Goal: Information Seeking & Learning: Learn about a topic

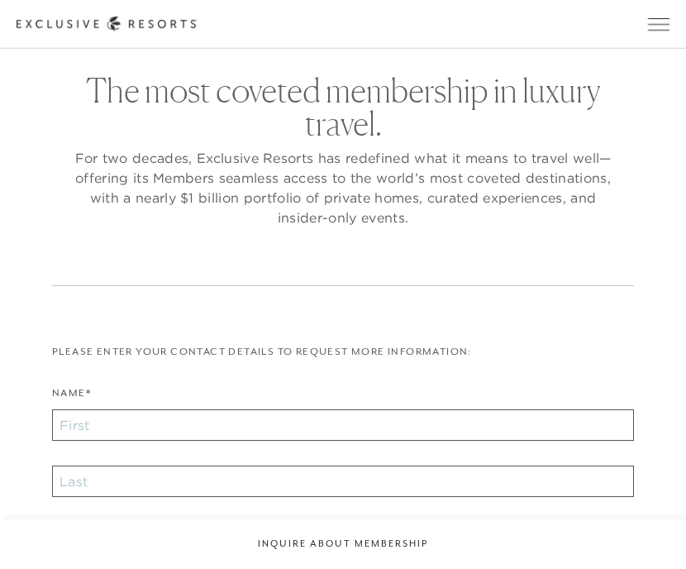
checkbox input "false"
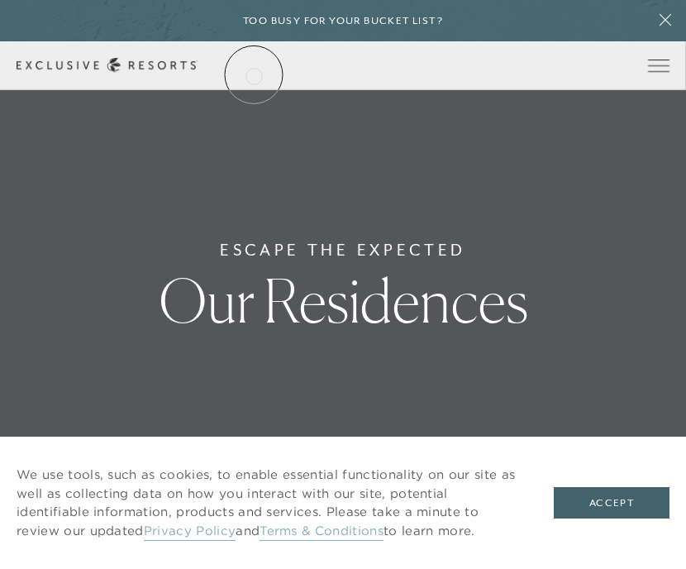
click at [198, 73] on div at bounding box center [107, 65] width 181 height 15
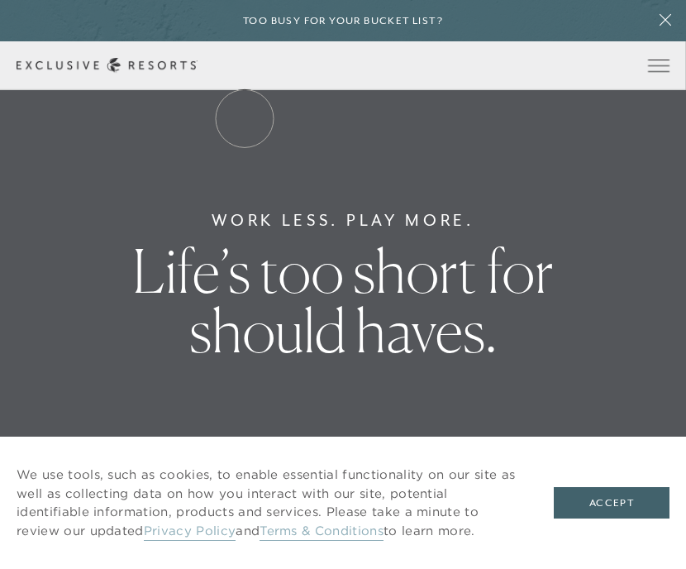
click at [0, 0] on link "The Collection" at bounding box center [0, 0] width 0 height 0
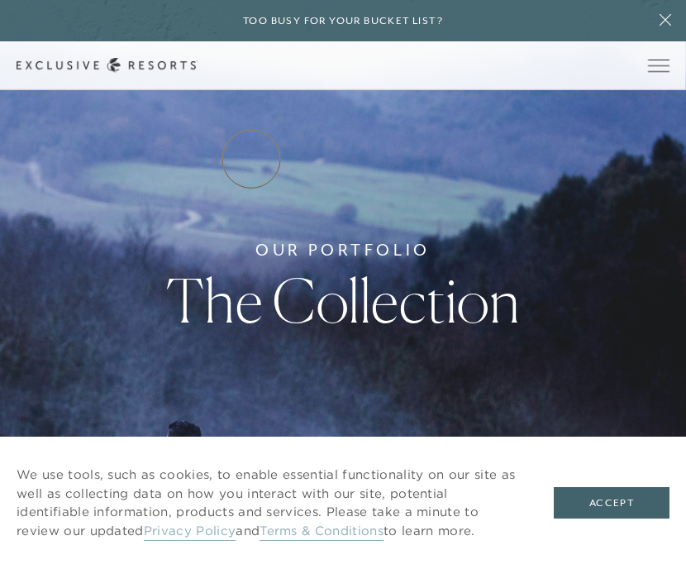
click at [0, 0] on link "Residence Collection" at bounding box center [0, 0] width 0 height 0
